Goal: Task Accomplishment & Management: Use online tool/utility

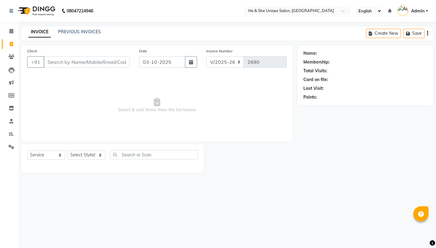
select select "4745"
select select "service"
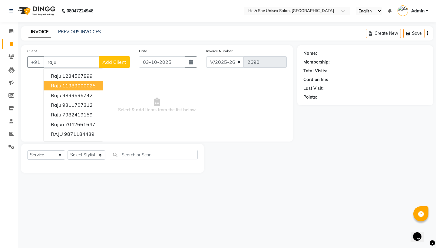
click at [67, 90] on button "raju 11989000025" at bounding box center [73, 86] width 59 height 10
click at [67, 90] on span "Select & add items from the list below" at bounding box center [157, 105] width 260 height 61
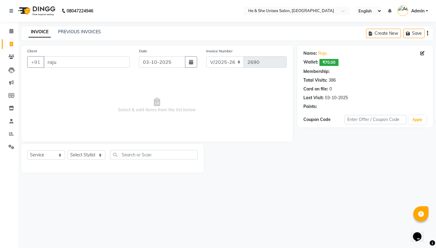
type input "11989000025"
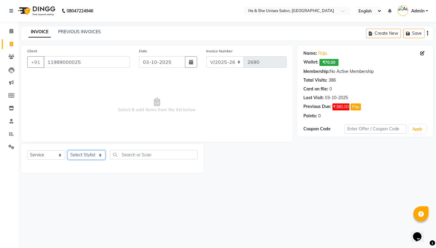
click at [85, 155] on select "Select Stylist [PERSON_NAME] [PERSON_NAME] [PERSON_NAME] Iqra [PERSON_NAME] Shr…" at bounding box center [87, 155] width 38 height 9
select select "28392"
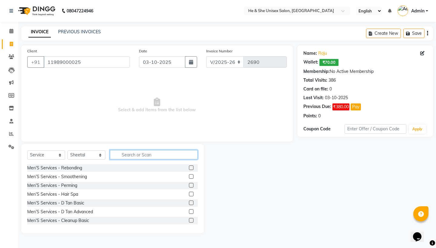
click at [159, 156] on input "text" at bounding box center [154, 154] width 88 height 9
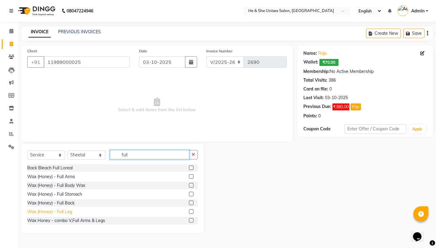
type input "full"
click at [65, 211] on div "Wax (Honey) - Full Leg" at bounding box center [49, 212] width 45 height 6
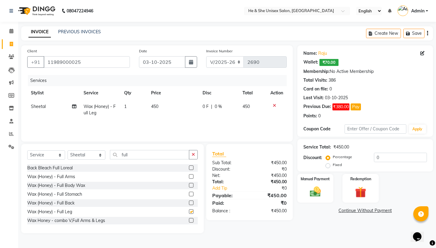
checkbox input "false"
click at [167, 109] on td "450" at bounding box center [174, 110] width 52 height 20
select select "28392"
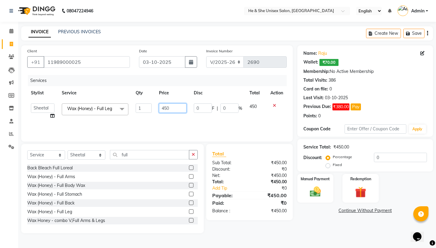
click at [172, 108] on input "450" at bounding box center [173, 108] width 28 height 9
click at [161, 156] on input "full" at bounding box center [149, 154] width 79 height 9
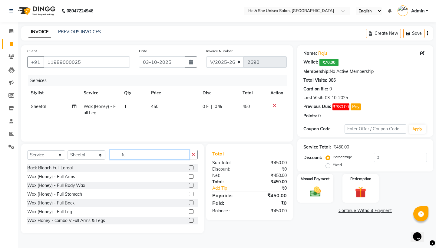
type input "f"
type input "arm"
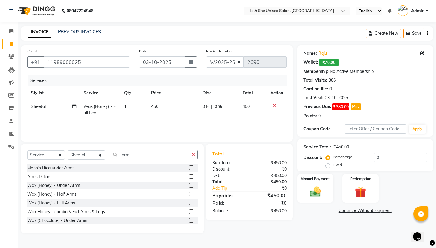
click at [65, 190] on div "Mens's Rica under Arms Arms D-Tan Wax (Honey) - Under Arms Wax (Honey) - Half A…" at bounding box center [112, 195] width 171 height 61
click at [68, 185] on div "Wax (Honey) - Under Arms" at bounding box center [53, 186] width 53 height 6
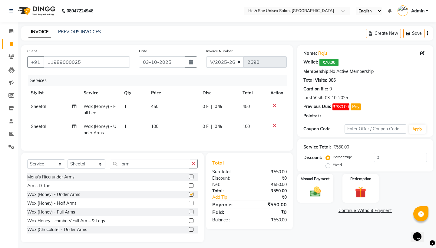
checkbox input "false"
click at [159, 165] on input "arm" at bounding box center [149, 163] width 79 height 9
type input "a"
click at [162, 106] on td "450" at bounding box center [174, 110] width 52 height 20
select select "28392"
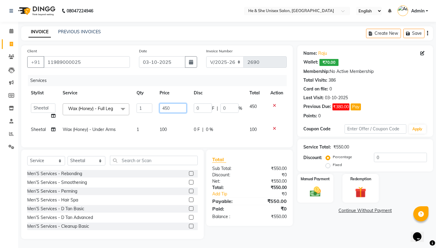
click at [181, 108] on input "450" at bounding box center [173, 108] width 27 height 9
type input "4"
click at [178, 110] on input "800" at bounding box center [173, 108] width 27 height 9
type input "8"
type input "850"
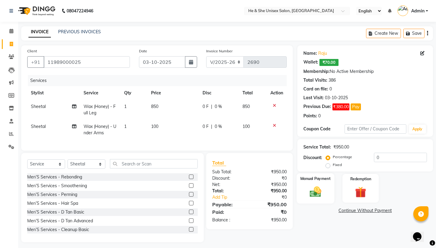
click at [322, 179] on label "Manual Payment" at bounding box center [316, 179] width 30 height 6
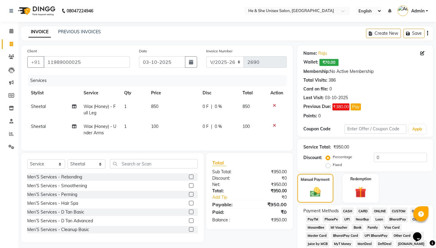
click at [348, 220] on span "UPI" at bounding box center [346, 219] width 9 height 7
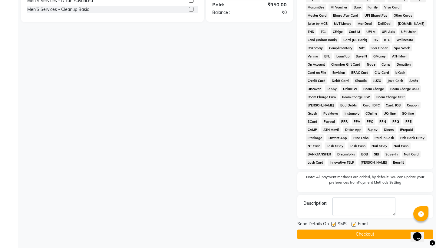
click at [366, 233] on button "Checkout" at bounding box center [366, 234] width 136 height 9
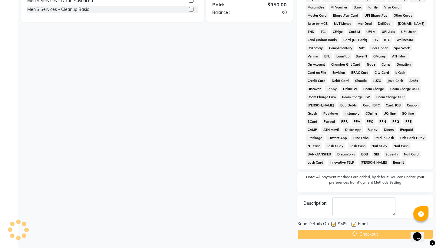
click at [384, 13] on span "UPI BharatPay" at bounding box center [376, 15] width 27 height 7
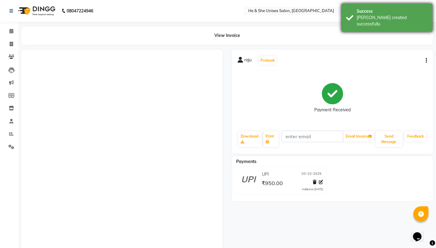
click at [379, 21] on div "Success [PERSON_NAME] created successfully." at bounding box center [387, 18] width 91 height 28
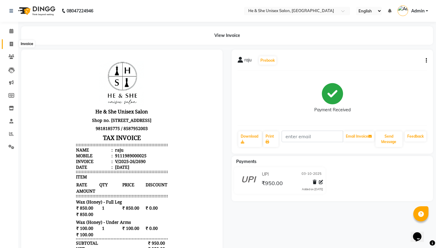
click at [13, 45] on icon at bounding box center [11, 44] width 3 height 5
select select "service"
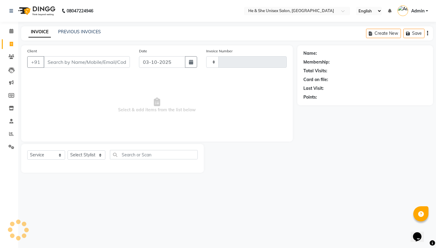
type input "2691"
select select "4745"
click at [79, 65] on input "Client" at bounding box center [87, 62] width 86 height 12
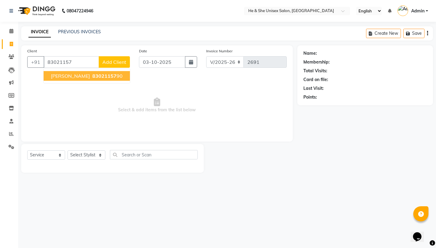
click at [94, 74] on ngb-highlight "83021157 90" at bounding box center [107, 76] width 32 height 6
type input "8302115790"
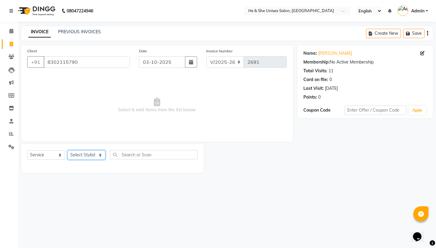
select select "46573"
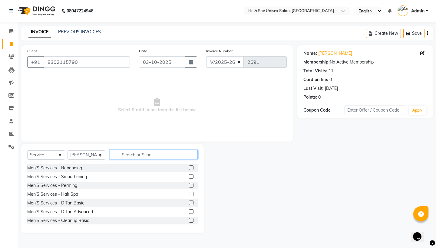
drag, startPoint x: 161, startPoint y: 161, endPoint x: 155, endPoint y: 154, distance: 9.9
click at [155, 154] on input "text" at bounding box center [154, 154] width 88 height 9
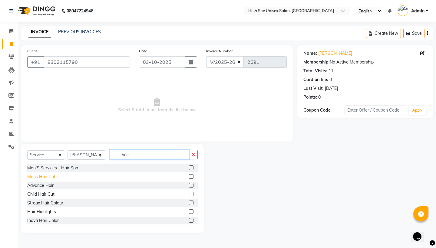
type input "hair"
click at [49, 175] on div "Mens Hair Cut" at bounding box center [41, 177] width 28 height 6
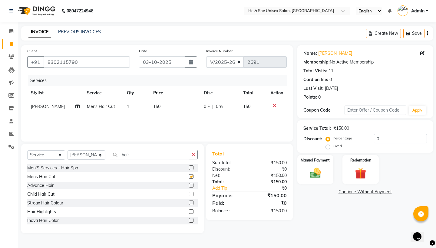
checkbox input "false"
click at [313, 170] on img at bounding box center [315, 173] width 19 height 13
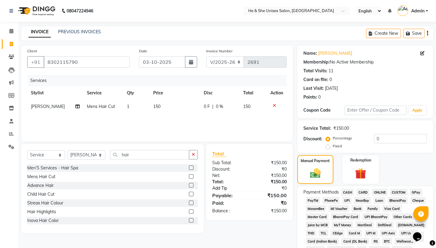
click at [224, 190] on link "Add Tip" at bounding box center [232, 188] width 49 height 6
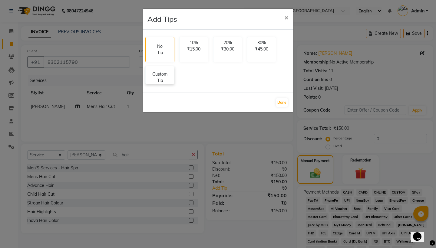
click at [162, 74] on p "Custom Tip" at bounding box center [159, 77] width 21 height 13
select select "46573"
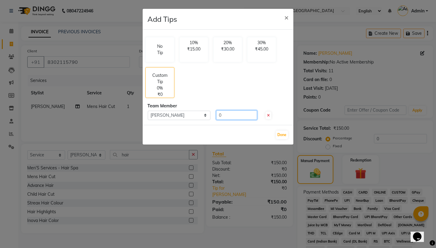
click at [220, 119] on input "0" at bounding box center [236, 115] width 41 height 9
type input "50"
click at [281, 133] on button "Done" at bounding box center [282, 135] width 12 height 8
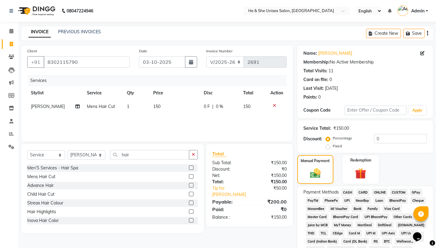
click at [346, 201] on span "UPI" at bounding box center [346, 200] width 9 height 7
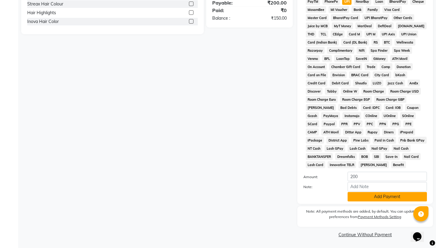
click at [379, 196] on button "Add Payment" at bounding box center [387, 196] width 79 height 9
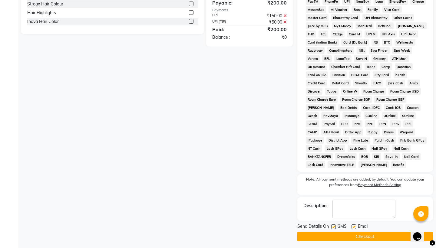
scroll to position [202, 0]
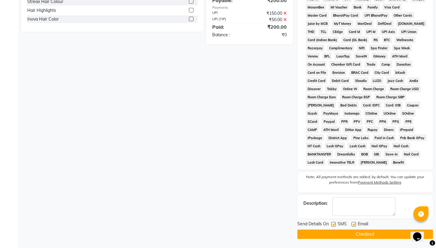
click at [353, 225] on label at bounding box center [354, 224] width 5 height 5
click at [353, 225] on input "checkbox" at bounding box center [354, 225] width 4 height 4
checkbox input "false"
click at [331, 225] on label at bounding box center [333, 224] width 5 height 5
click at [331, 225] on input "checkbox" at bounding box center [333, 225] width 4 height 4
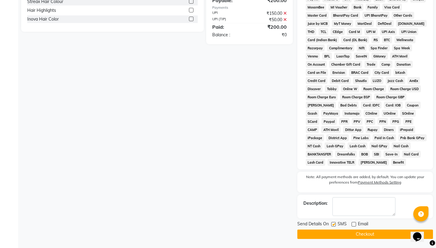
checkbox input "false"
click at [339, 240] on main "INVOICE PREVIOUS INVOICES Create New Save Client [PHONE_NUMBER] Date [DATE] Inv…" at bounding box center [227, 37] width 418 height 424
click at [340, 237] on button "Checkout" at bounding box center [366, 234] width 136 height 9
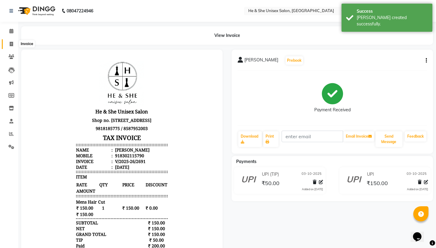
click at [8, 42] on span at bounding box center [11, 44] width 11 height 7
select select "service"
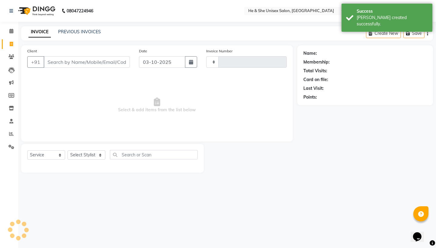
type input "2692"
select select "4745"
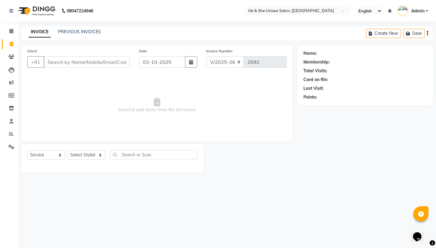
click at [8, 42] on span at bounding box center [11, 44] width 11 height 7
select select "service"
type input "2692"
select select "4745"
